Goal: Task Accomplishment & Management: Manage account settings

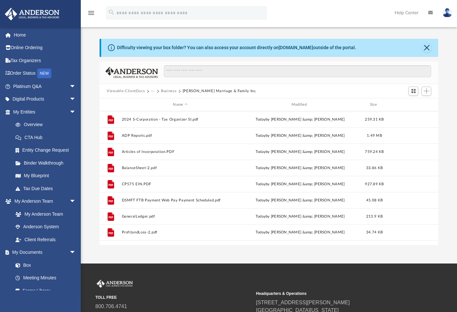
click at [168, 91] on button "Business" at bounding box center [169, 91] width 16 height 6
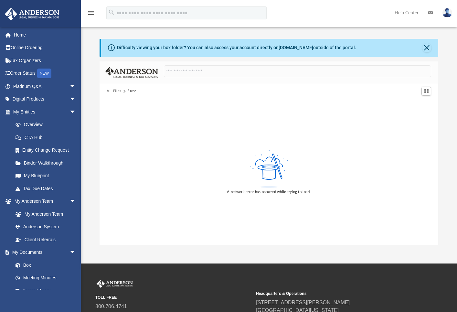
scroll to position [0, 0]
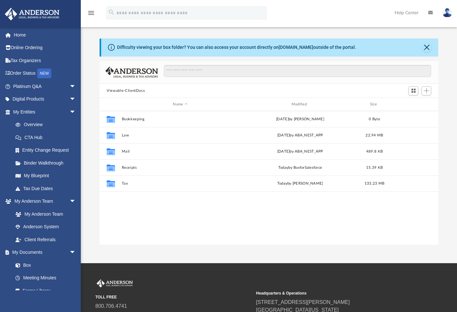
scroll to position [142, 334]
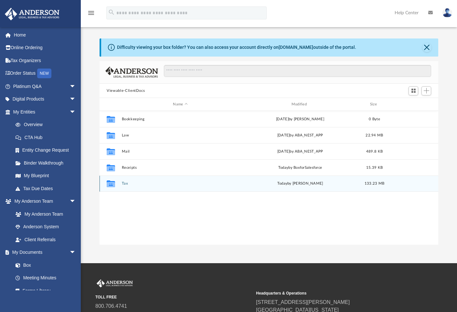
click at [122, 185] on button "Tax" at bounding box center [180, 183] width 117 height 4
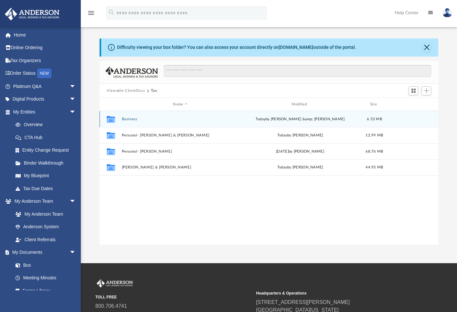
click at [132, 120] on button "Business" at bounding box center [180, 119] width 117 height 4
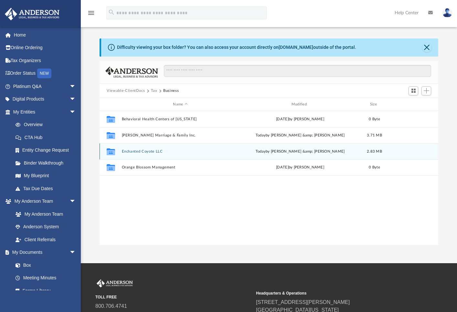
click at [138, 153] on button "Enchanted Coyote LLC" at bounding box center [180, 151] width 117 height 4
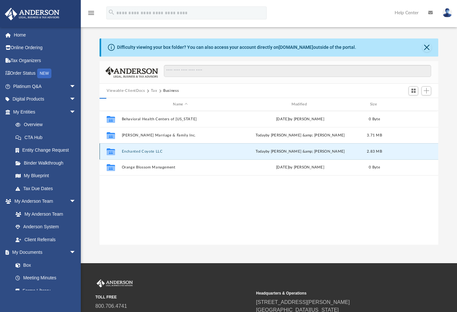
click at [138, 153] on button "Enchanted Coyote LLC" at bounding box center [180, 151] width 117 height 4
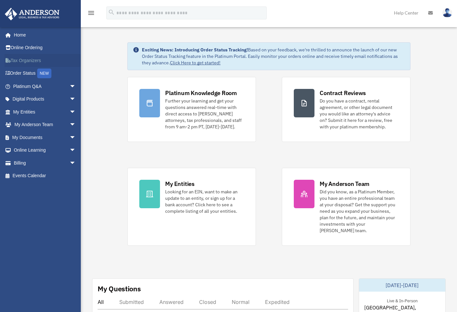
click at [33, 57] on link "Tax Organizers" at bounding box center [45, 60] width 81 height 13
click at [25, 134] on link "My Documents arrow_drop_down" at bounding box center [45, 137] width 81 height 13
click at [27, 137] on link "My Documents arrow_drop_down" at bounding box center [45, 137] width 81 height 13
click at [70, 136] on span "arrow_drop_down" at bounding box center [76, 137] width 13 height 13
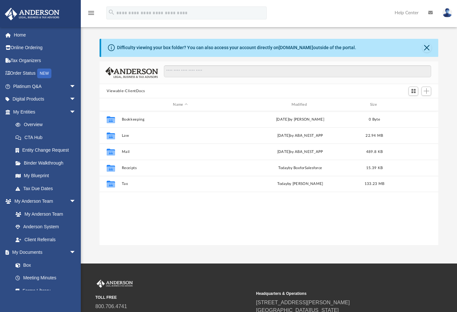
scroll to position [142, 334]
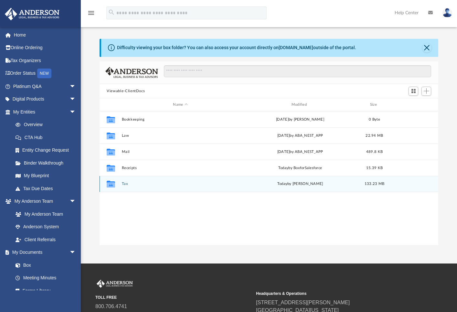
click at [122, 183] on button "Tax" at bounding box center [180, 184] width 117 height 4
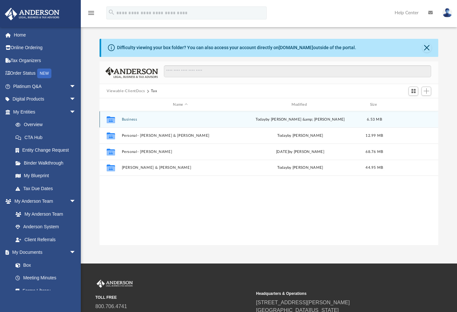
click at [132, 120] on button "Business" at bounding box center [180, 119] width 117 height 4
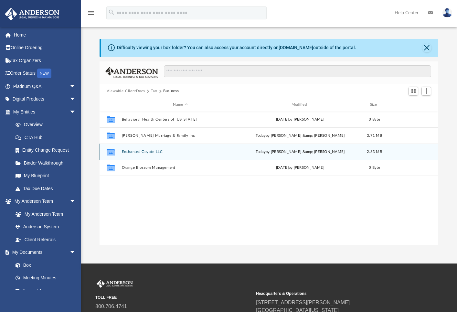
click at [135, 152] on button "Enchanted Coyote LLC" at bounding box center [180, 152] width 117 height 4
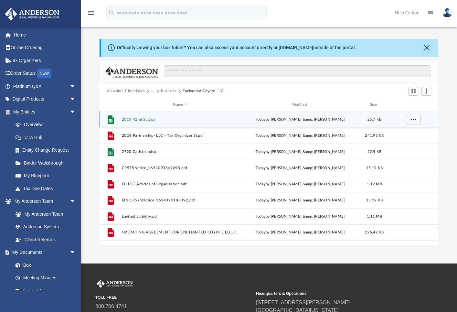
scroll to position [0, 0]
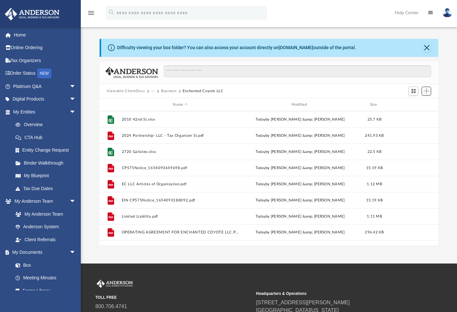
click at [427, 89] on span "Add" at bounding box center [426, 90] width 5 height 5
click at [415, 106] on li "Upload" at bounding box center [417, 104] width 21 height 7
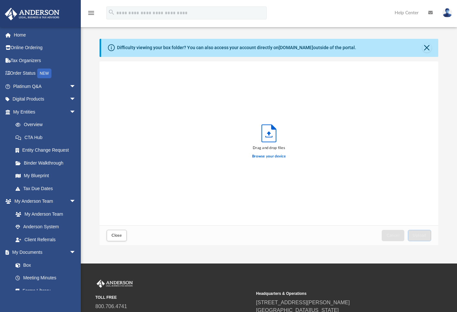
scroll to position [159, 334]
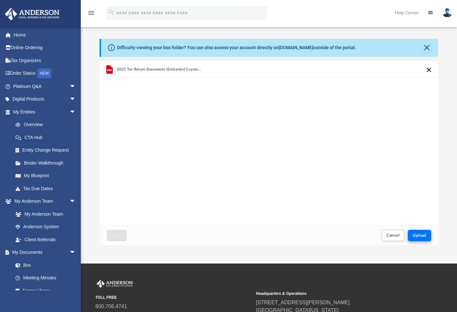
click at [417, 236] on span "Upload" at bounding box center [420, 235] width 14 height 4
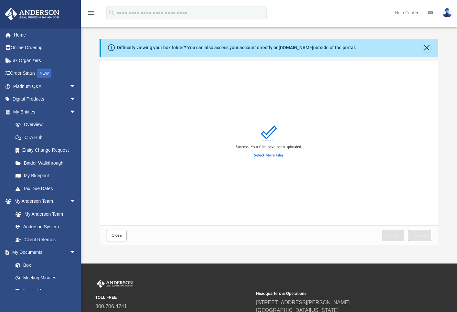
click at [265, 155] on label "Select More Files" at bounding box center [268, 156] width 29 height 6
click at [0, 0] on input "Select More Files" at bounding box center [0, 0] width 0 height 0
click at [116, 234] on span "Close" at bounding box center [117, 235] width 10 height 4
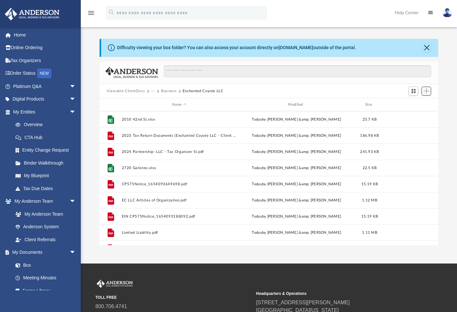
click at [428, 91] on span "Add" at bounding box center [426, 90] width 5 height 5
click at [413, 105] on li "Upload" at bounding box center [417, 104] width 21 height 7
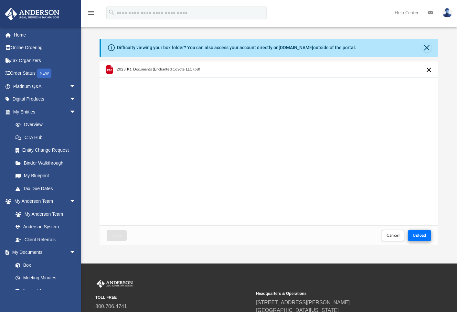
click at [418, 236] on span "Upload" at bounding box center [420, 235] width 14 height 4
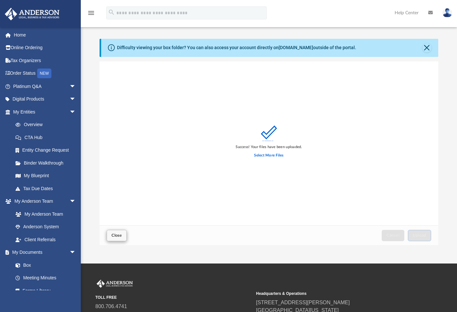
click at [115, 234] on span "Close" at bounding box center [117, 235] width 10 height 4
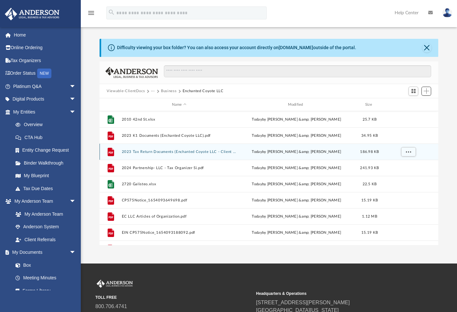
scroll to position [0, 0]
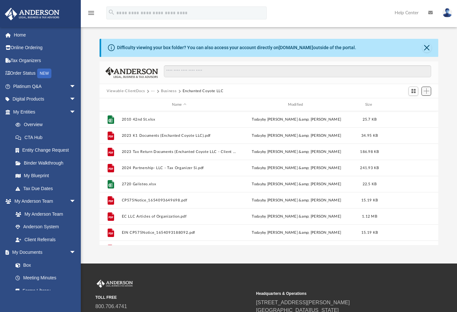
click at [428, 92] on span "Add" at bounding box center [426, 90] width 5 height 5
click at [414, 104] on li "Upload" at bounding box center [417, 104] width 21 height 7
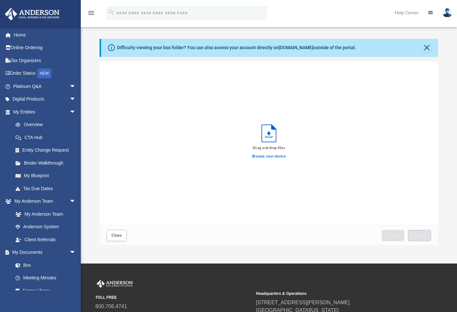
scroll to position [159, 334]
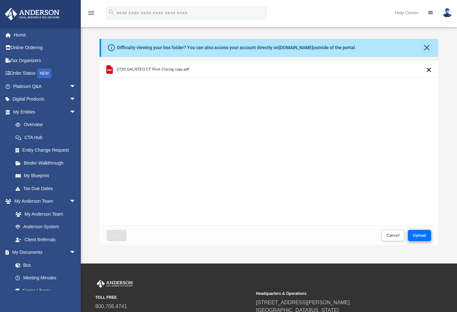
click at [419, 236] on span "Upload" at bounding box center [420, 235] width 14 height 4
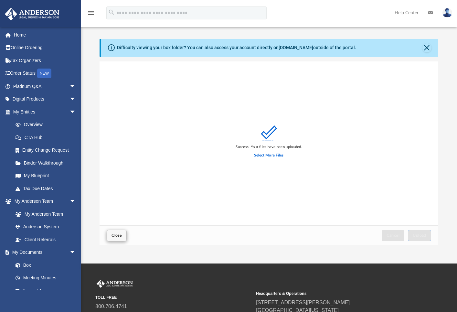
click at [113, 232] on button "Close" at bounding box center [117, 235] width 20 height 11
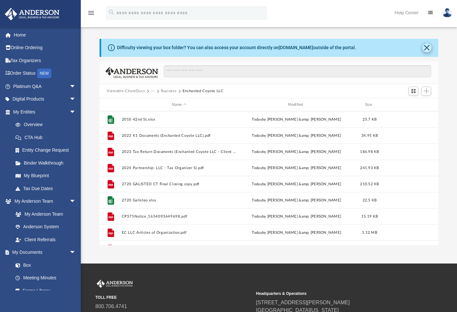
click at [428, 48] on button "Close" at bounding box center [427, 47] width 9 height 9
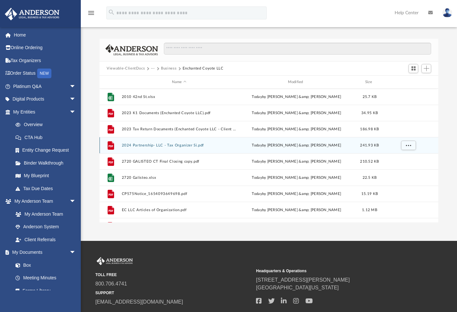
scroll to position [1, 0]
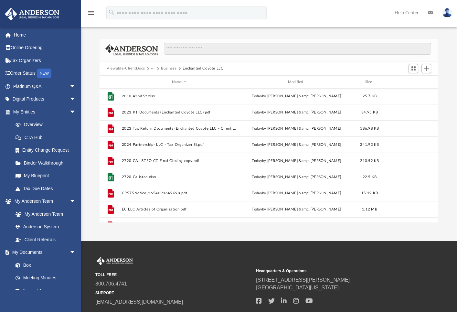
click at [166, 72] on div "Viewable-ClientDocs ··· Business Enchanted Coyote LLC" at bounding box center [269, 68] width 339 height 14
click at [166, 70] on button "Business" at bounding box center [169, 69] width 16 height 6
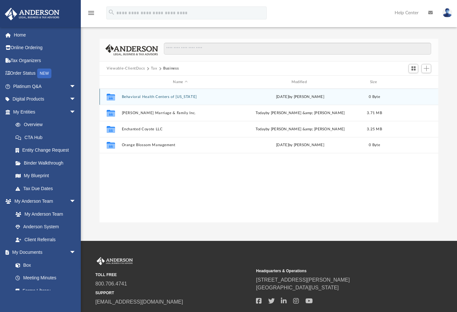
scroll to position [0, 0]
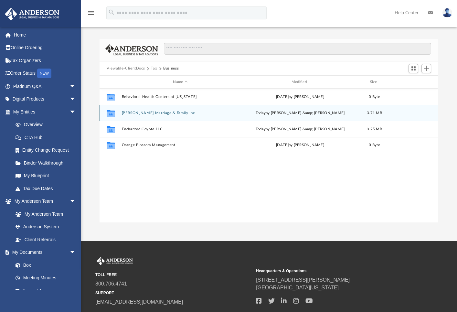
click at [147, 114] on button "[PERSON_NAME] Marriage & Family Inc." at bounding box center [180, 113] width 117 height 4
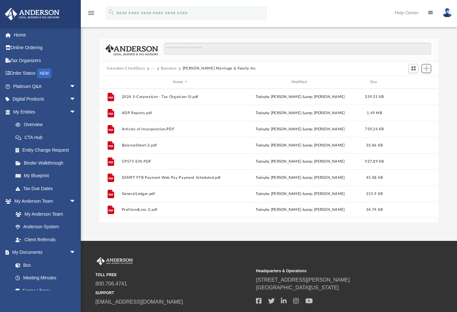
click at [424, 68] on span "Add" at bounding box center [426, 68] width 5 height 5
click at [426, 69] on span "Add" at bounding box center [426, 68] width 5 height 5
click at [410, 81] on li "Upload" at bounding box center [417, 81] width 21 height 7
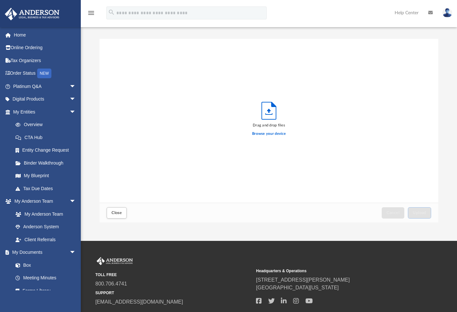
scroll to position [159, 334]
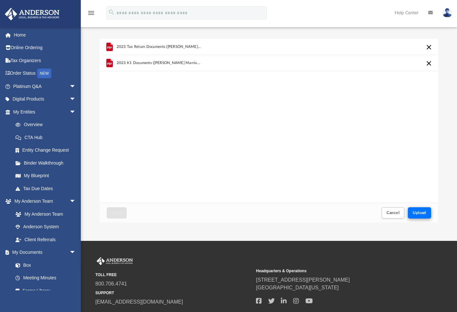
click at [419, 213] on span "Upload" at bounding box center [420, 213] width 14 height 4
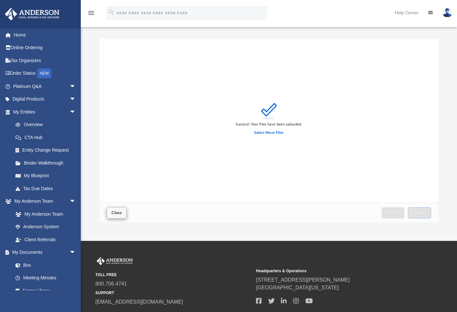
click at [115, 211] on span "Close" at bounding box center [117, 213] width 10 height 4
